Goal: Transaction & Acquisition: Purchase product/service

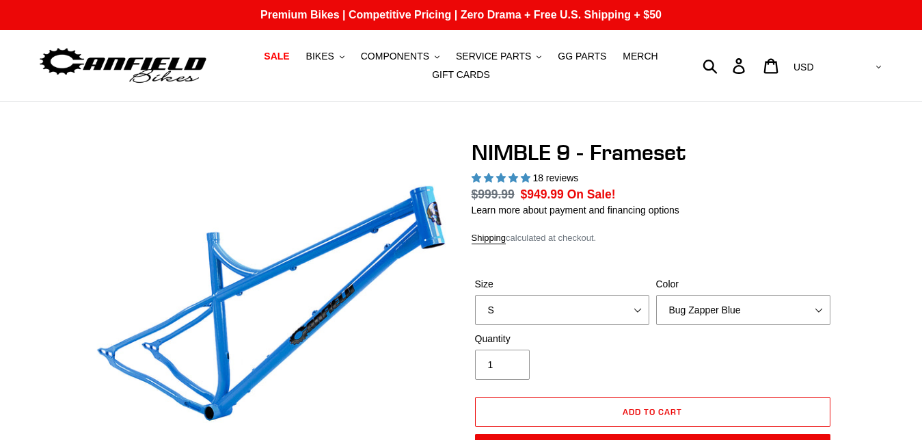
select select "highest-rating"
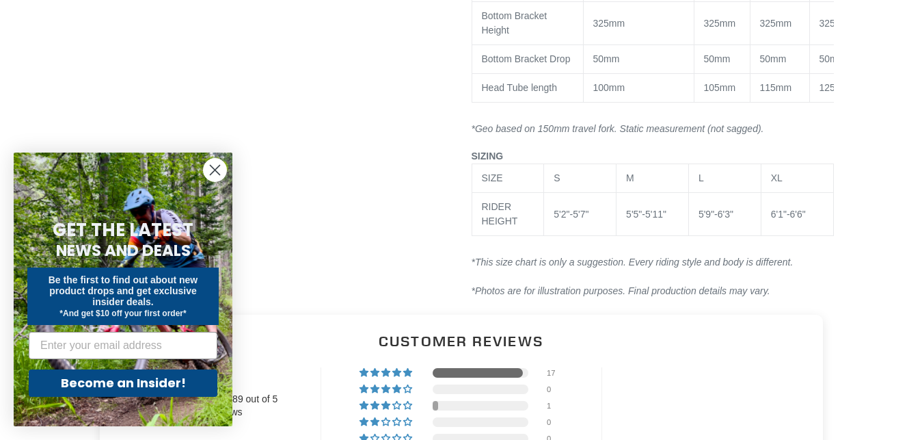
scroll to position [1808, 0]
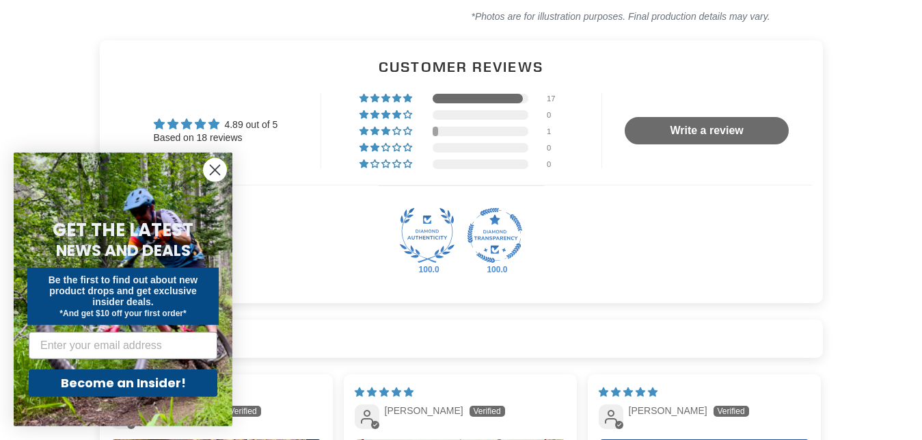
click at [221, 174] on circle "Close dialog" at bounding box center [215, 170] width 23 height 23
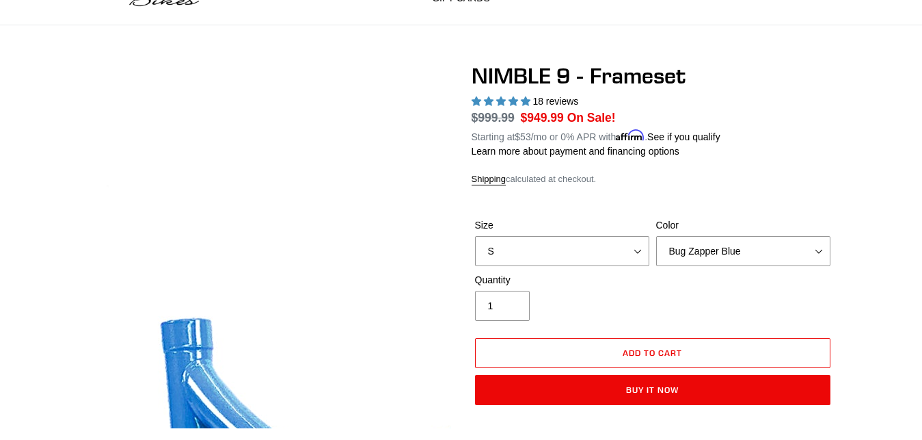
scroll to position [83, 0]
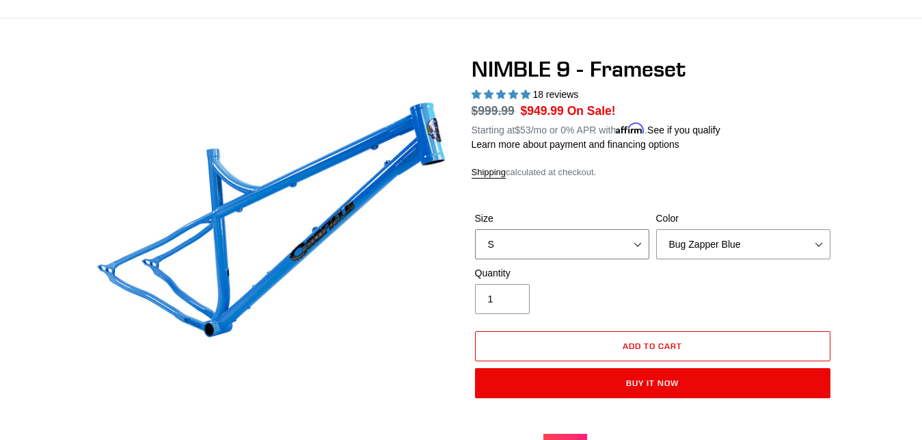
click at [475, 229] on select "S M L XL" at bounding box center [562, 244] width 174 height 30
select select "L"
click option "L" at bounding box center [0, 0] width 0 height 0
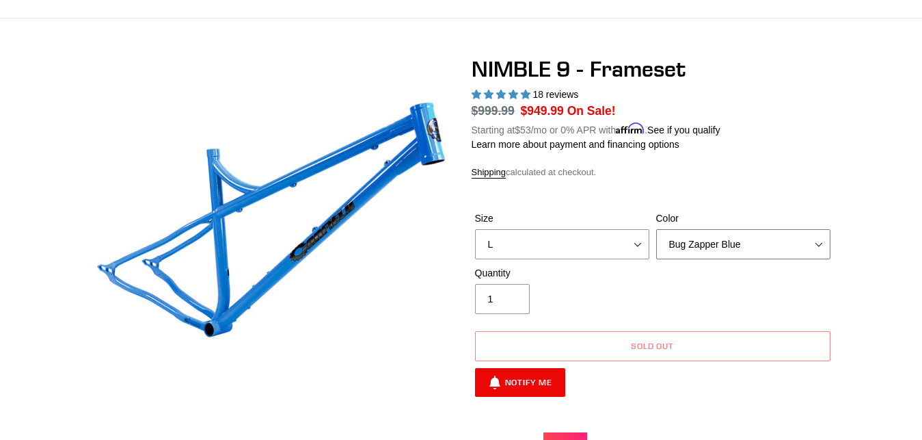
click at [656, 229] on select "Bug Zapper Blue Purple Haze -Sold Out Galaxy Black" at bounding box center [743, 244] width 174 height 30
click option "Galaxy Black" at bounding box center [0, 0] width 0 height 0
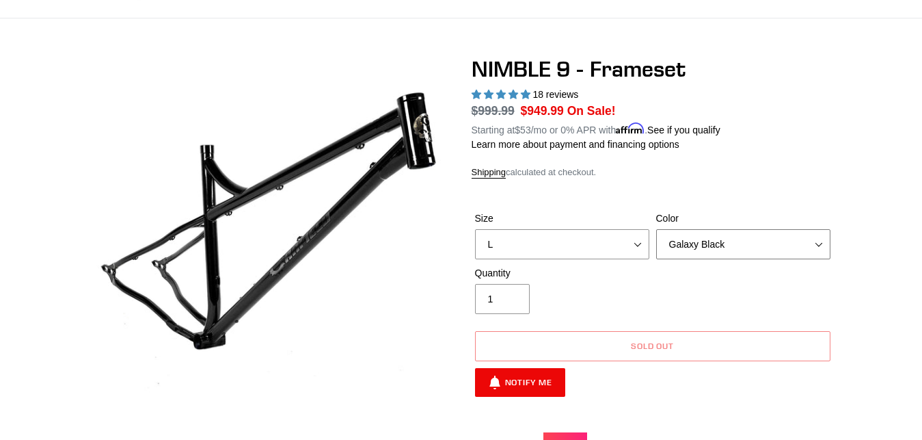
click at [656, 229] on select "Bug Zapper Blue Purple Haze -Sold Out Galaxy Black" at bounding box center [743, 244] width 174 height 30
click option "Bug Zapper Blue" at bounding box center [0, 0] width 0 height 0
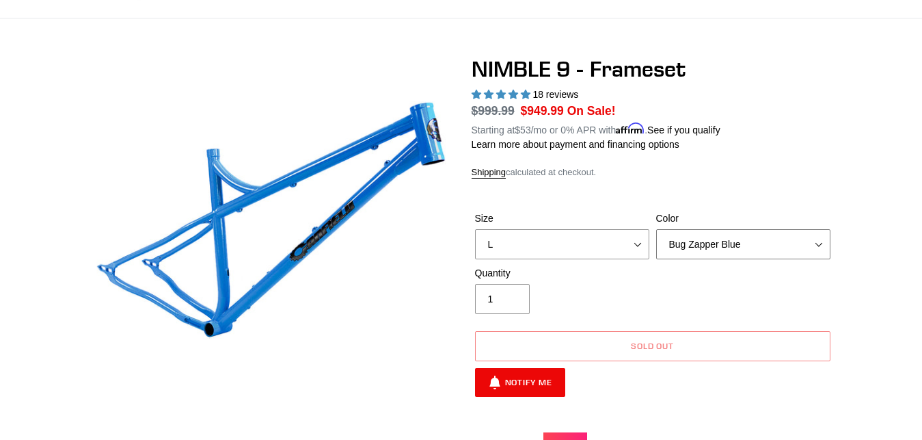
click at [656, 229] on select "Bug Zapper Blue Purple Haze -Sold Out Galaxy Black" at bounding box center [743, 244] width 174 height 30
select select "Purple Haze -Sold Out"
click option "Purple Haze -Sold Out" at bounding box center [0, 0] width 0 height 0
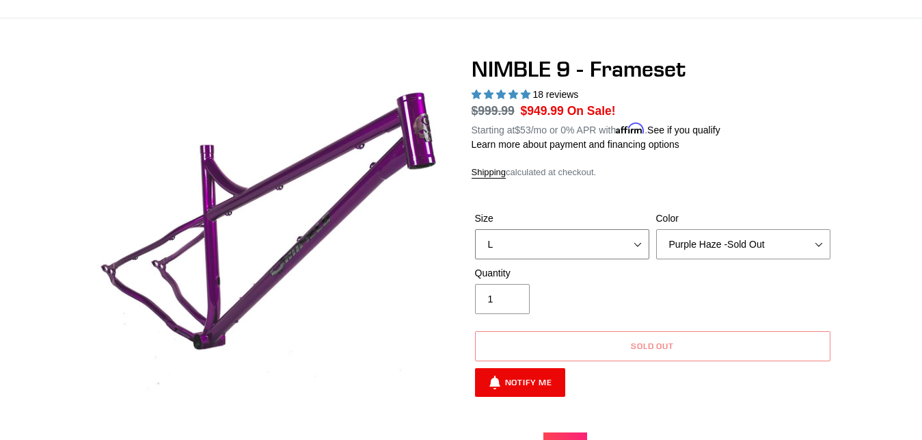
click at [475, 229] on select "S M L XL" at bounding box center [562, 244] width 174 height 30
drag, startPoint x: 636, startPoint y: 240, endPoint x: 675, endPoint y: 183, distance: 68.4
click at [675, 183] on div "NIMBLE 9 - Frameset 18 reviews Regular price $999.99 Sale price $949.99 On Sale…" at bounding box center [653, 260] width 362 height 409
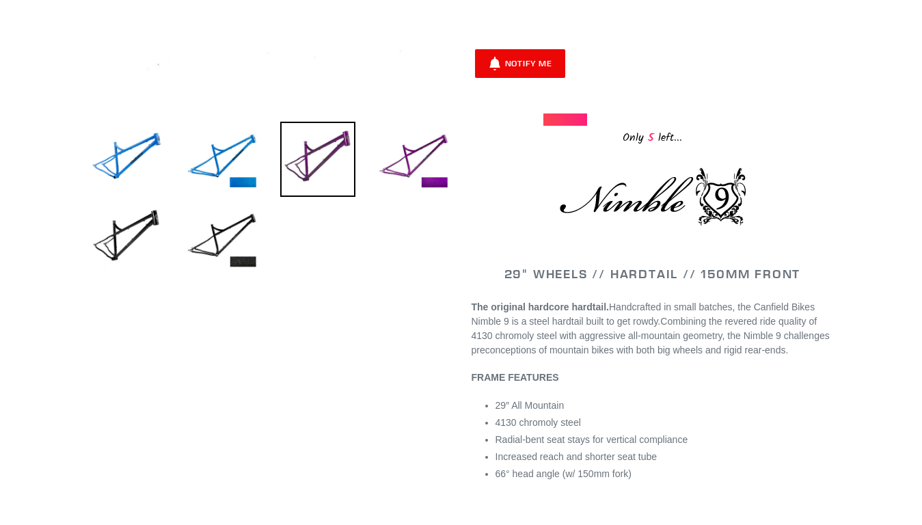
scroll to position [446, 0]
